Goal: Browse casually

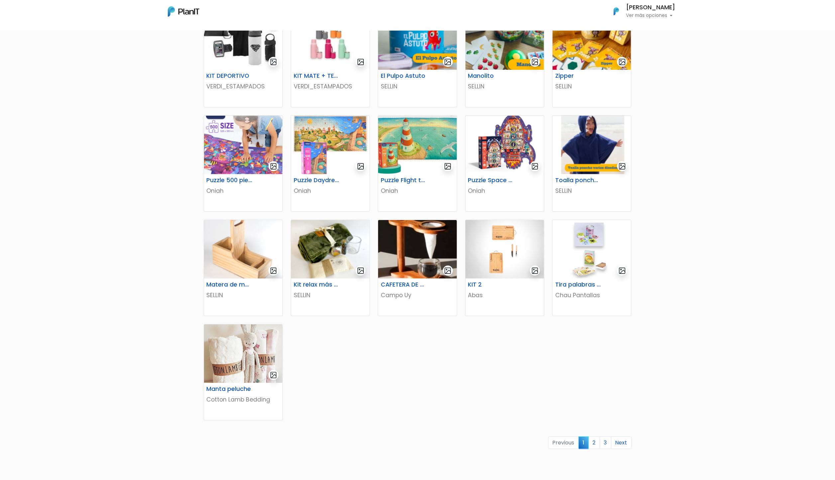
scroll to position [199, 0]
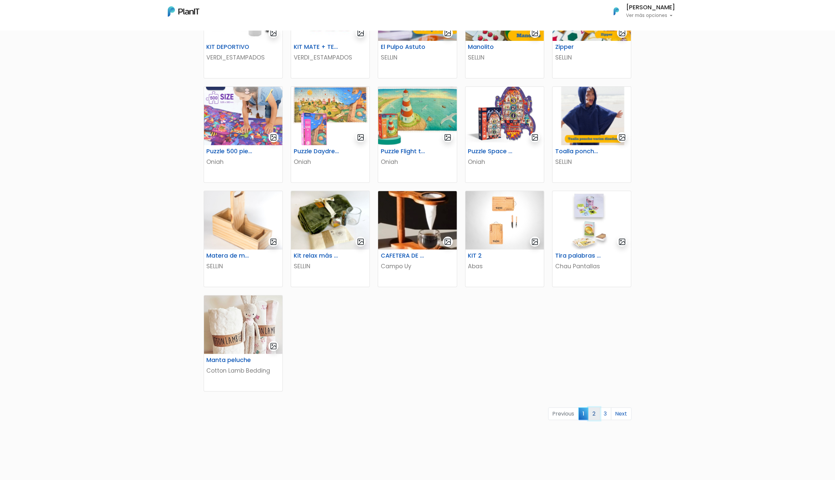
click at [417, 239] on link "2" at bounding box center [594, 413] width 12 height 13
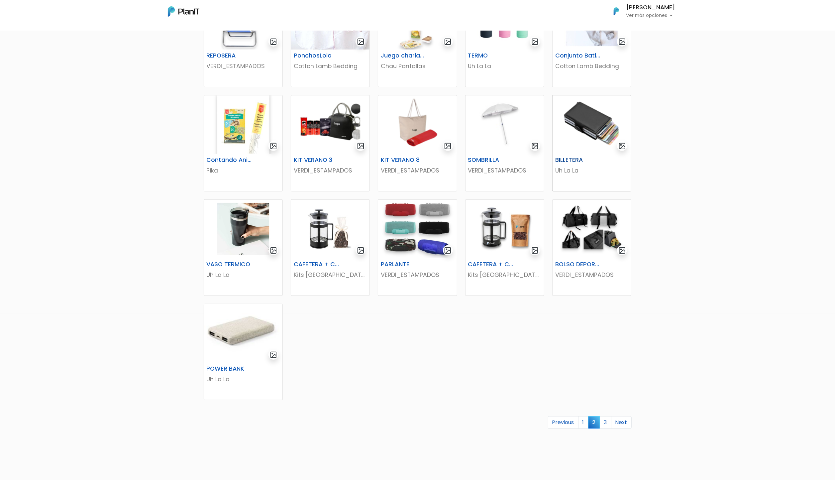
scroll to position [199, 0]
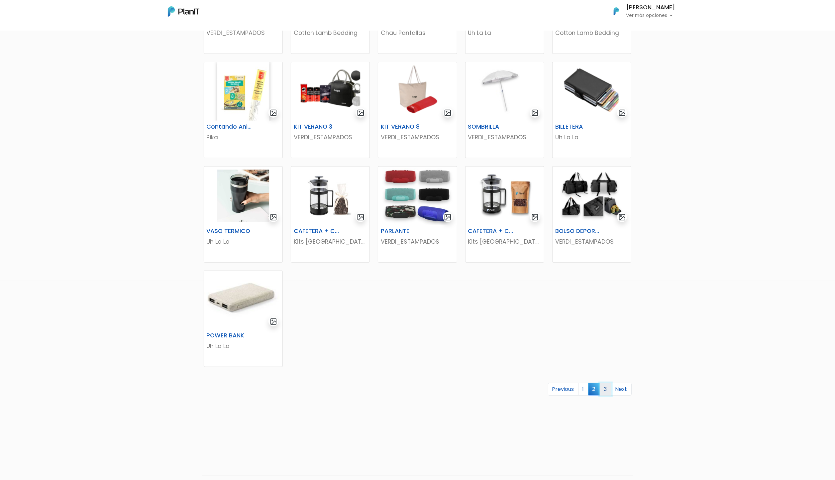
click at [609, 388] on link "3" at bounding box center [605, 389] width 12 height 13
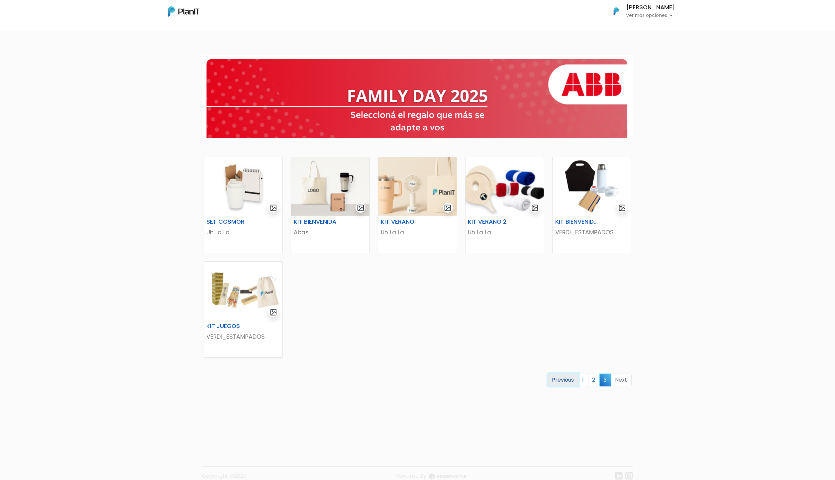
click at [561, 377] on link "Previous" at bounding box center [563, 379] width 31 height 13
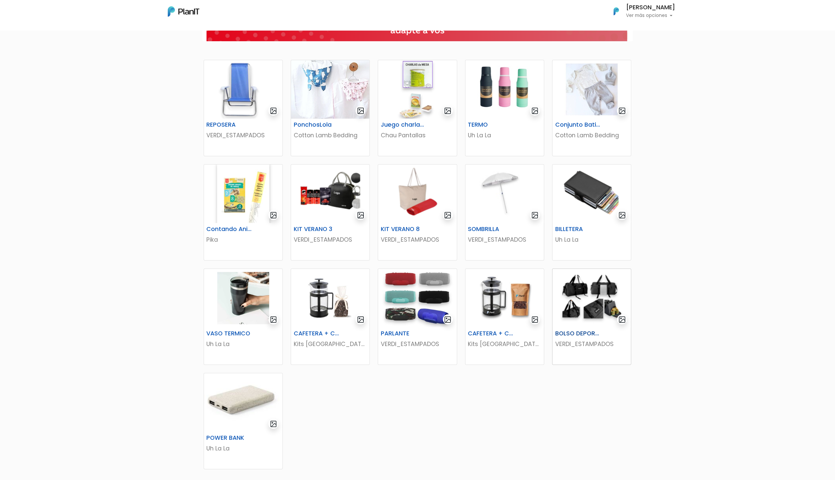
scroll to position [199, 0]
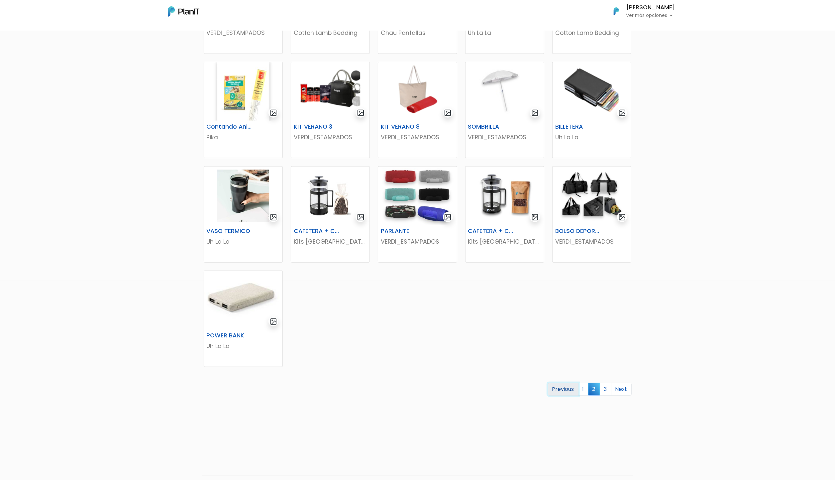
click at [561, 393] on link "Previous" at bounding box center [563, 389] width 31 height 13
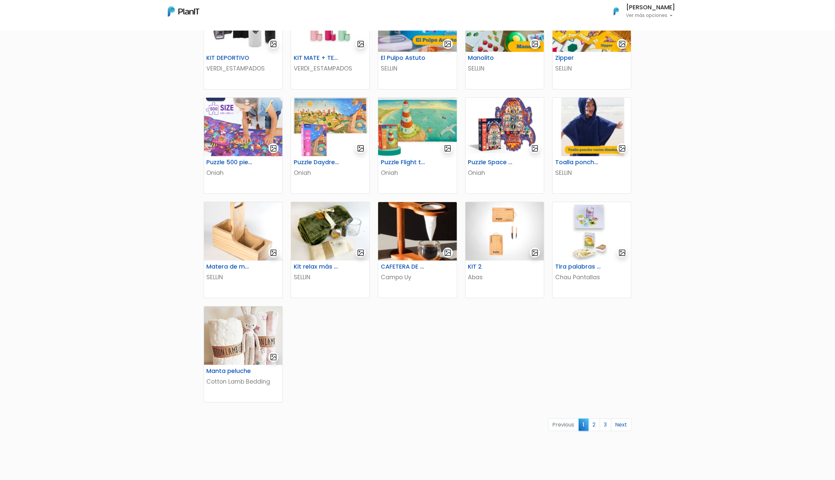
scroll to position [219, 0]
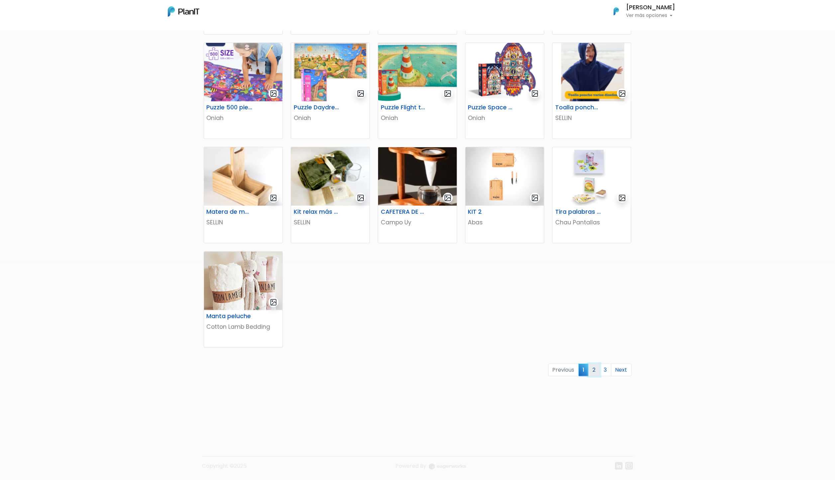
click at [597, 367] on link "2" at bounding box center [594, 369] width 12 height 13
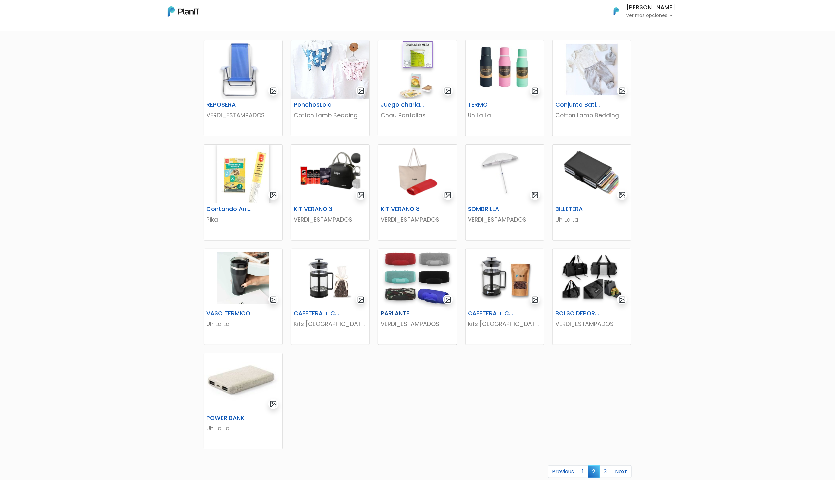
scroll to position [219, 0]
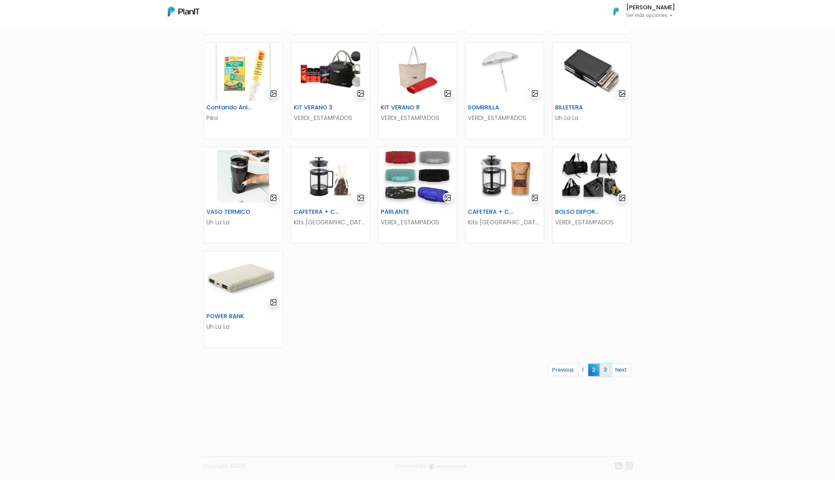
click at [604, 369] on link "3" at bounding box center [605, 369] width 12 height 13
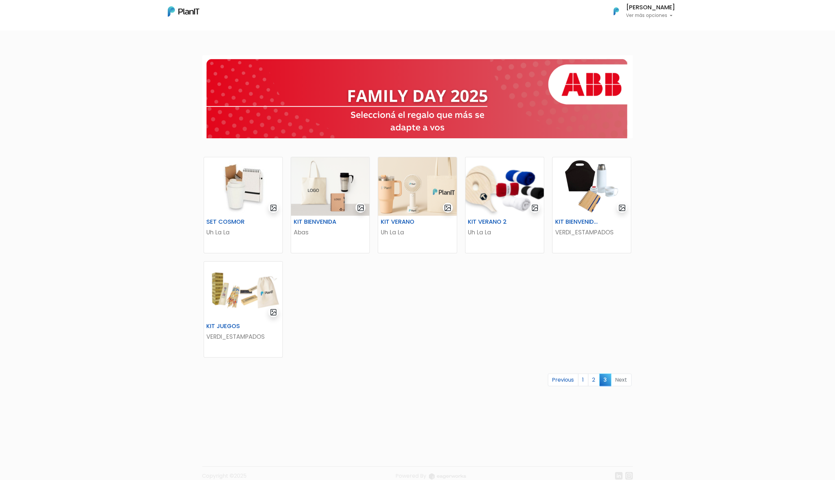
drag, startPoint x: 0, startPoint y: 0, endPoint x: 530, endPoint y: 436, distance: 686.1
click at [530, 436] on footer "Copyright ©2025 Powered By" at bounding box center [417, 462] width 438 height 56
click at [242, 191] on img at bounding box center [243, 186] width 78 height 58
click at [507, 193] on img at bounding box center [504, 186] width 78 height 58
click at [585, 382] on link "1" at bounding box center [583, 379] width 10 height 13
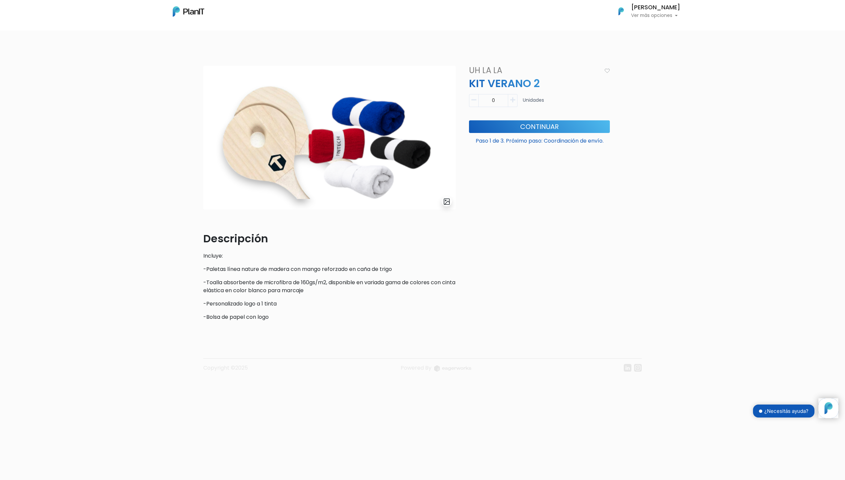
click at [129, 66] on div "slide 1 of 1 Descripción Incluye: -Paletas línea nature [PERSON_NAME] con mango…" at bounding box center [422, 224] width 845 height 348
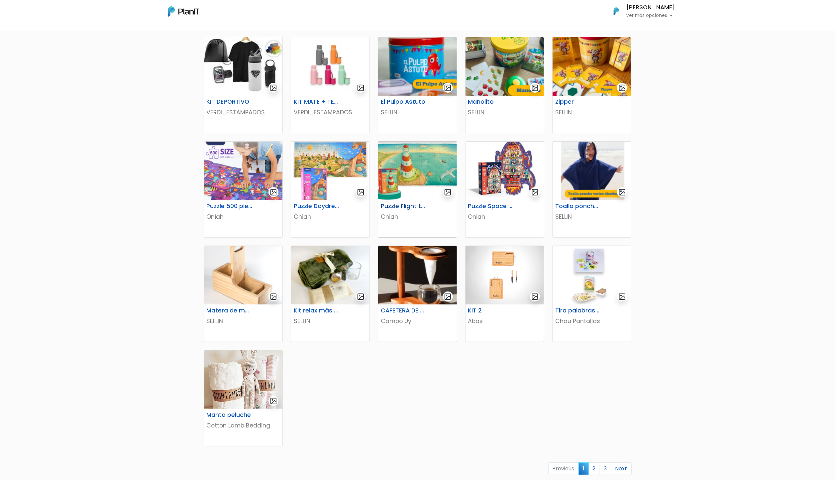
scroll to position [133, 0]
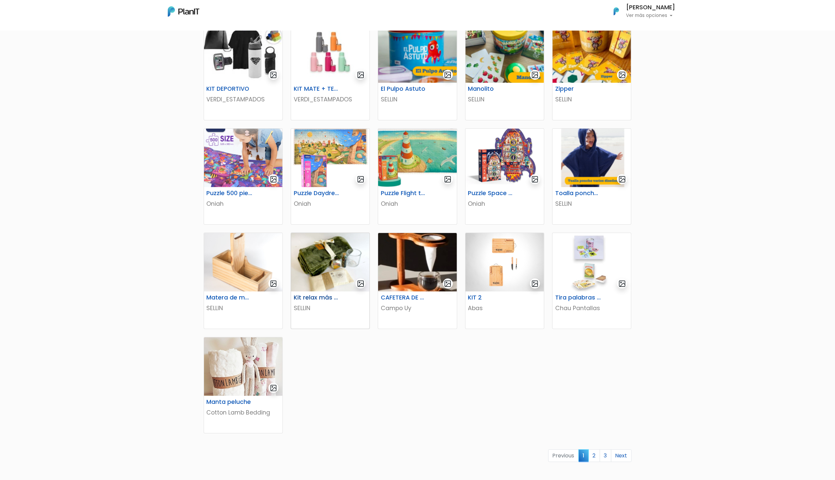
click at [314, 253] on img at bounding box center [330, 262] width 78 height 58
